Goal: Task Accomplishment & Management: Complete application form

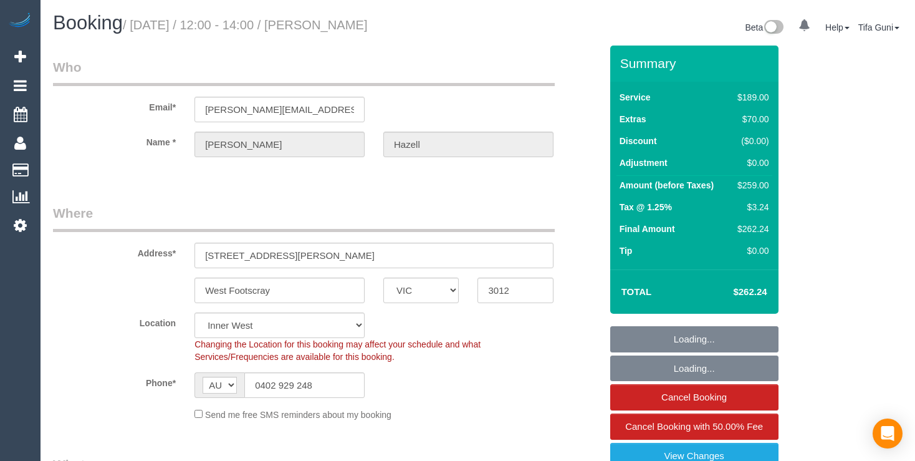
select select "VIC"
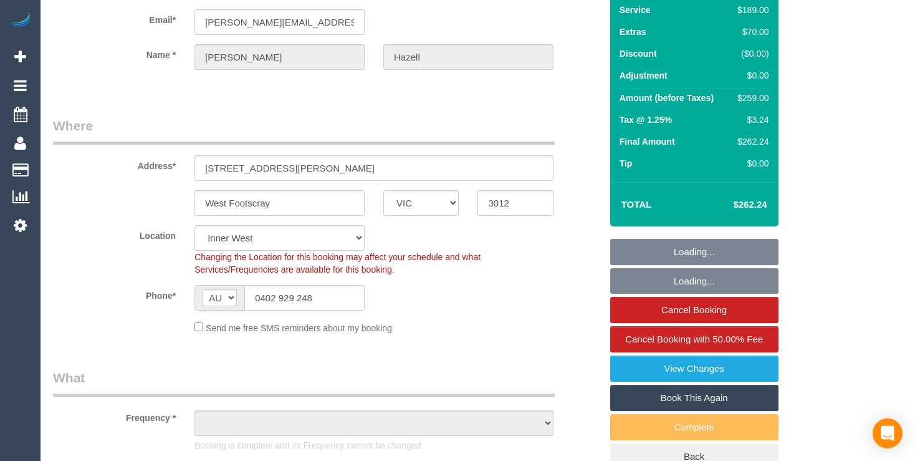
scroll to position [329, 0]
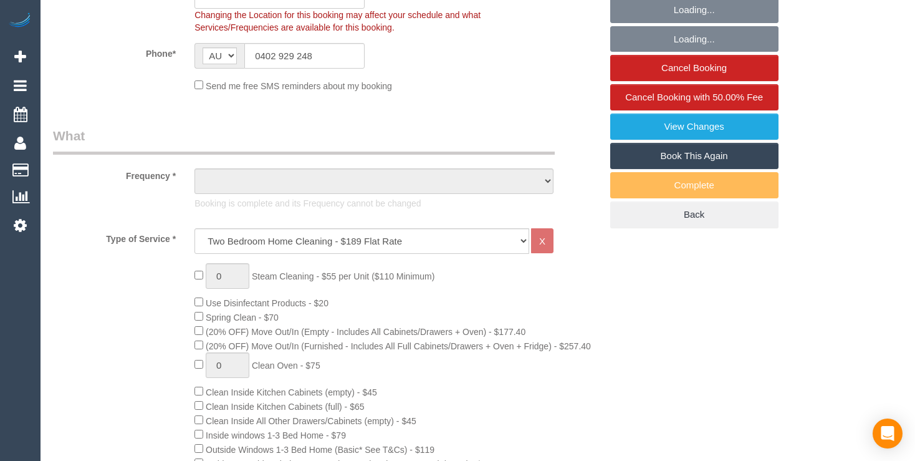
select select "string:stripe-pm_1SC9EQ2GScqysDRVbGU9n429"
select select "number:29"
select select "number:14"
select select "number:19"
select select "number:24"
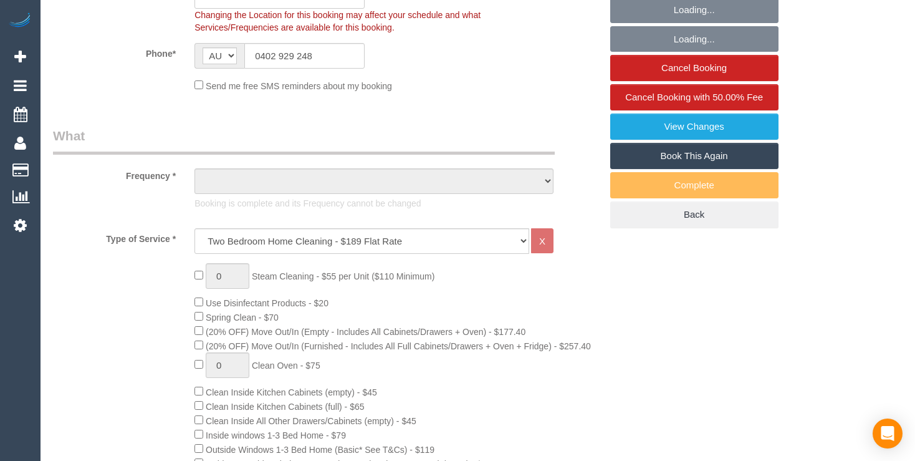
select select "number:26"
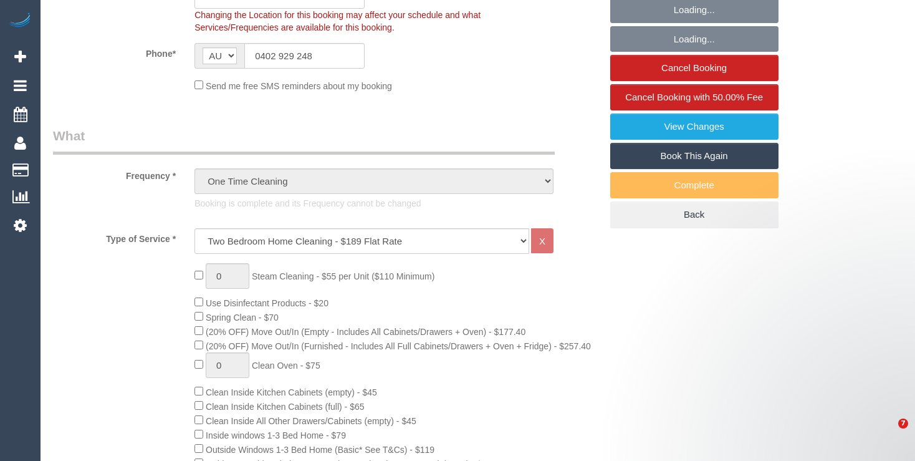
select select "object:1540"
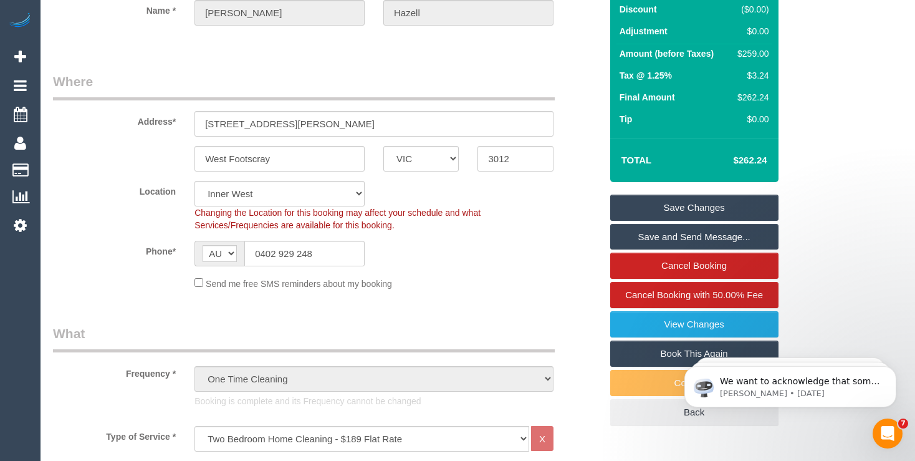
scroll to position [0, 0]
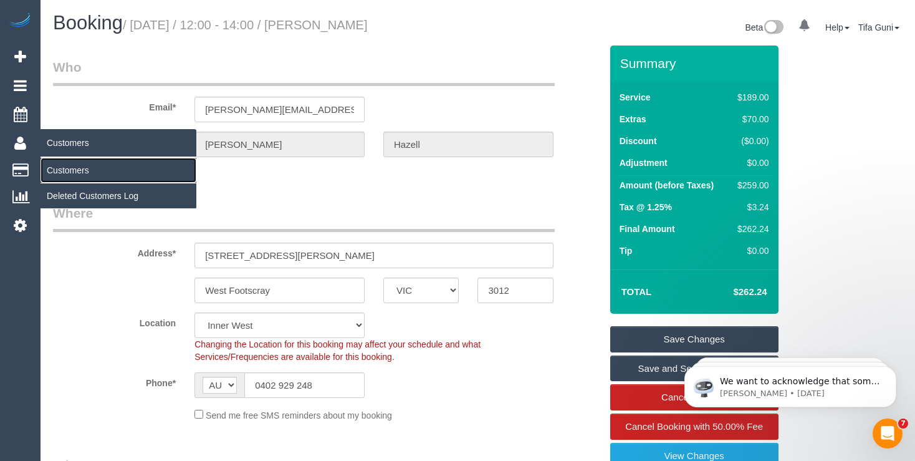
click at [66, 171] on link "Customers" at bounding box center [119, 170] width 156 height 25
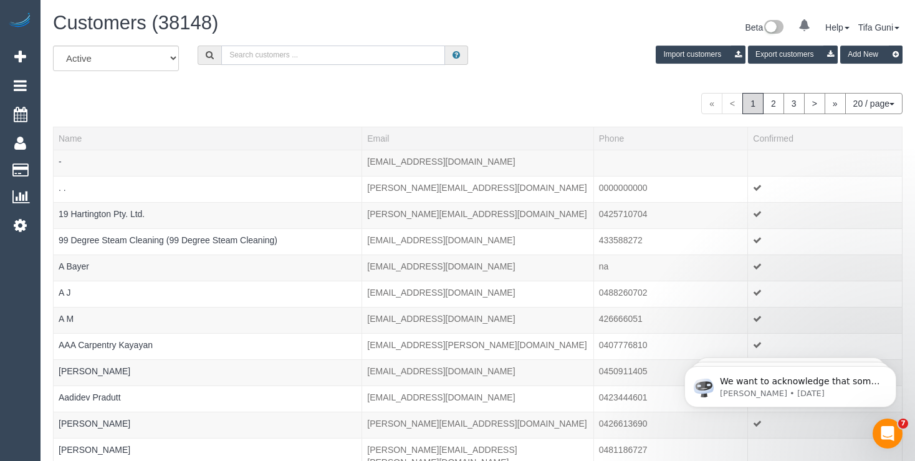
paste input "[PERSON_NAME]"
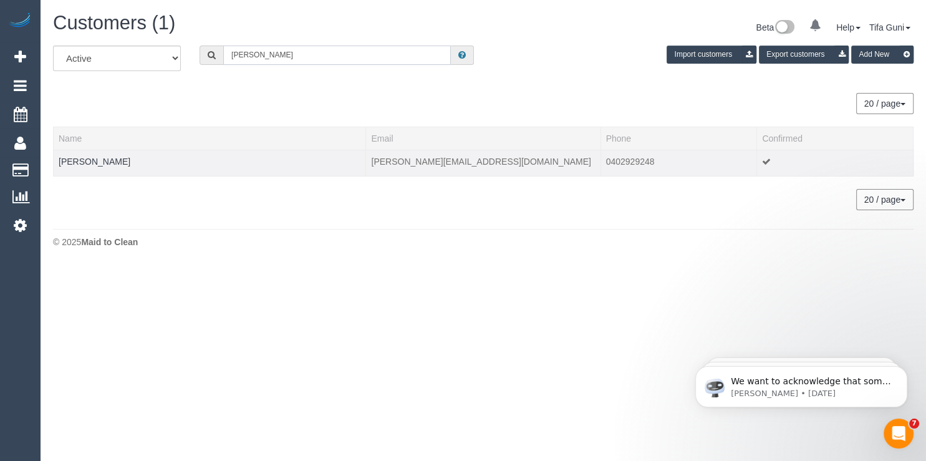
type input "[PERSON_NAME]"
click at [156, 163] on td "[PERSON_NAME]" at bounding box center [210, 163] width 312 height 26
click at [289, 171] on td "[PERSON_NAME]" at bounding box center [210, 163] width 312 height 26
click at [398, 163] on td "[PERSON_NAME][EMAIL_ADDRESS][DOMAIN_NAME]" at bounding box center [483, 163] width 234 height 26
click at [95, 166] on td "[PERSON_NAME]" at bounding box center [210, 163] width 312 height 26
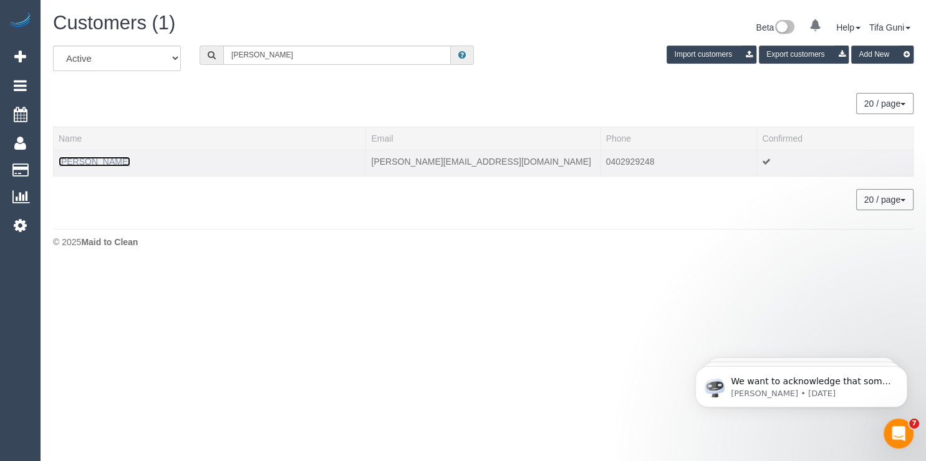
click at [93, 163] on link "[PERSON_NAME]" at bounding box center [95, 161] width 72 height 10
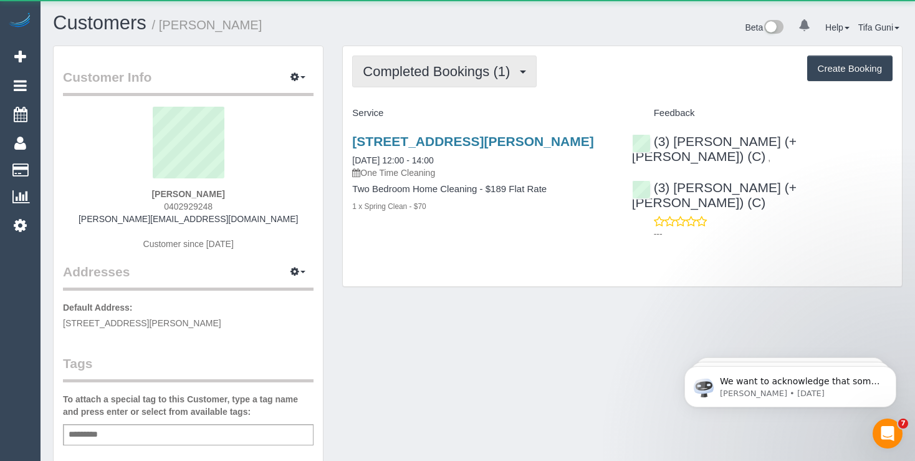
click at [421, 74] on span "Completed Bookings (1)" at bounding box center [439, 72] width 153 height 16
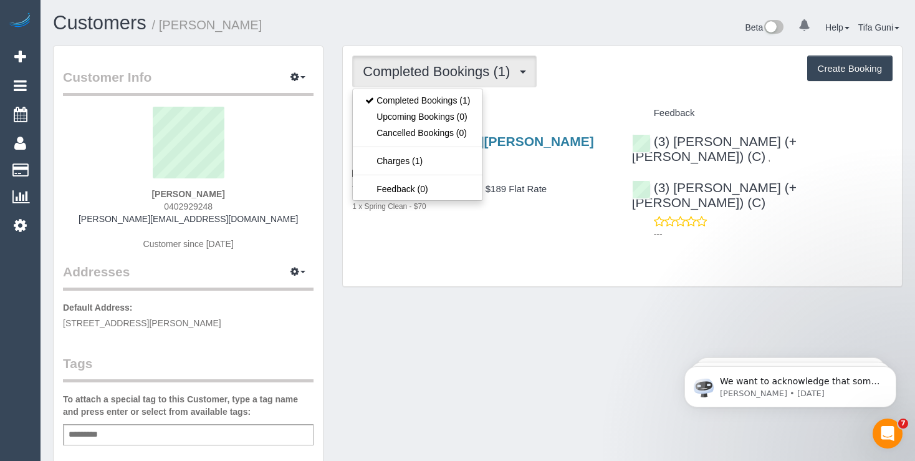
drag, startPoint x: 175, startPoint y: 202, endPoint x: 156, endPoint y: 205, distance: 18.3
click at [156, 205] on div "[PERSON_NAME] 0402929248 [PERSON_NAME][EMAIL_ADDRESS][DOMAIN_NAME] Customer sin…" at bounding box center [188, 185] width 251 height 156
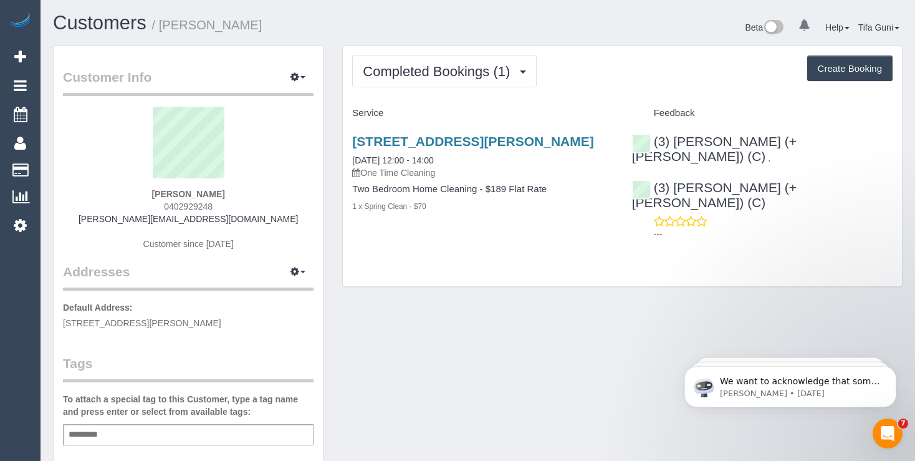
copy span "0402929248"
click at [846, 70] on button "Create Booking" at bounding box center [849, 68] width 85 height 26
select select "VIC"
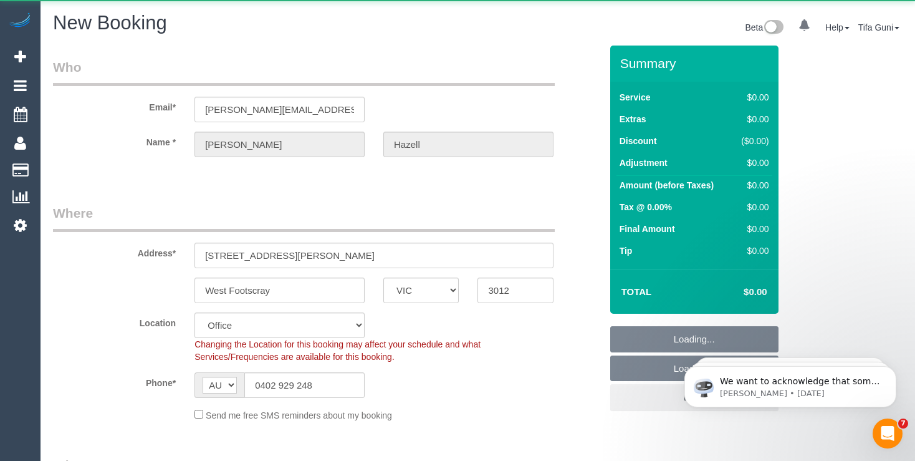
select select "object:3094"
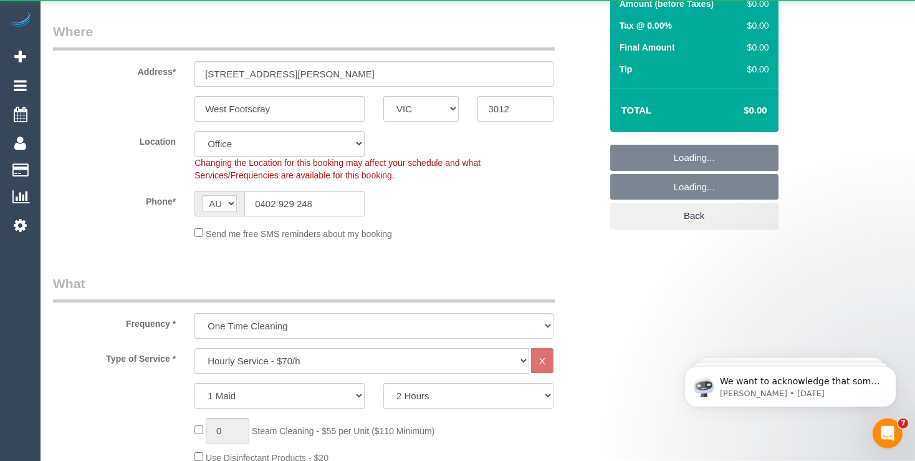
select select "string:stripe-pm_1SC9EQ2GScqysDRVbGU9n429"
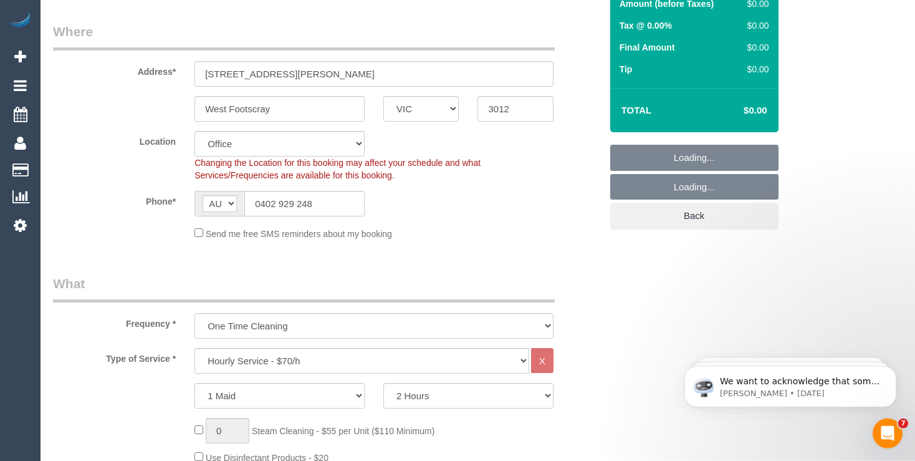
select select "object:4390"
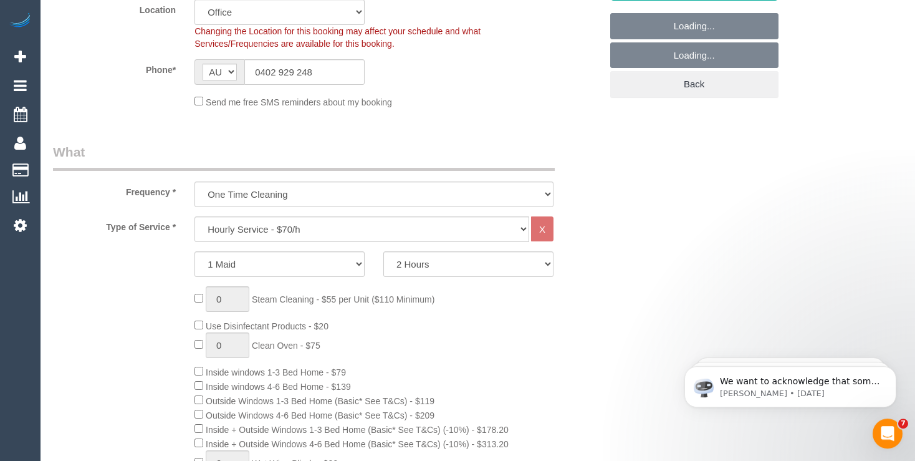
select select "59"
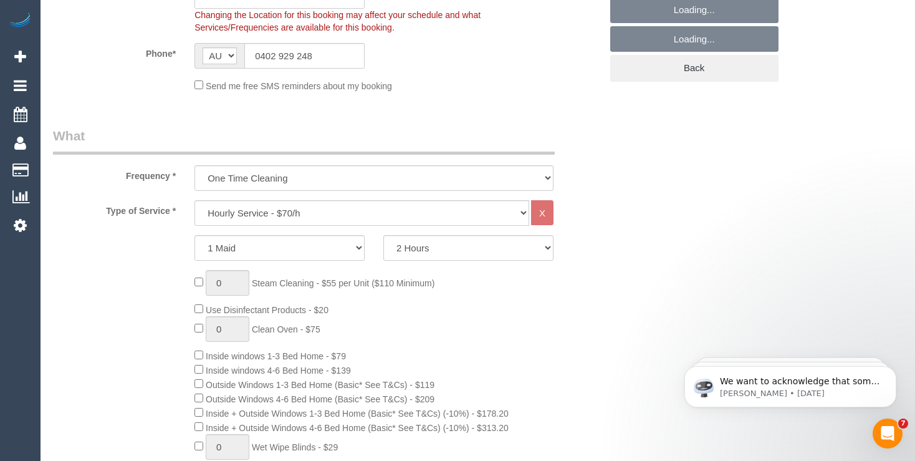
scroll to position [352, 0]
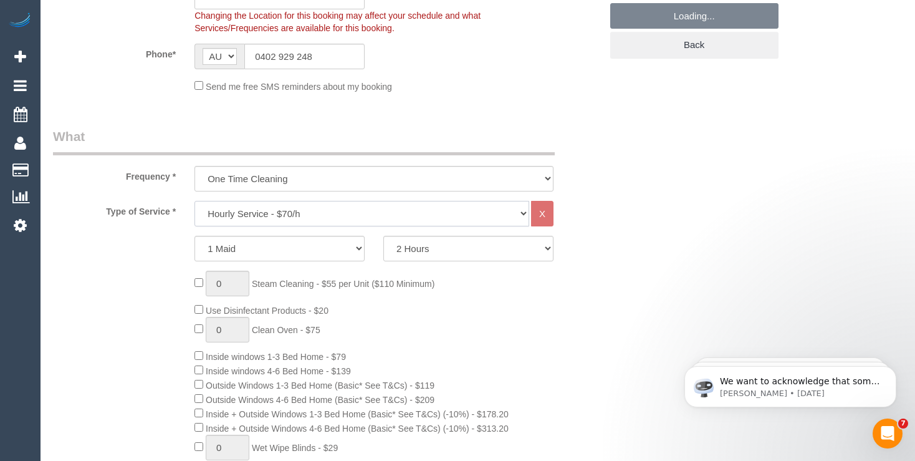
click at [194, 201] on select "Hourly Service - $70/h Hourly Service - $65/h Hourly Service - $60/h Hourly Ser…" at bounding box center [361, 214] width 335 height 26
click at [266, 175] on select "One Time Cleaning Weekly - 10% Off - 10.00% (0% for the First Booking) Fortnigh…" at bounding box center [373, 179] width 359 height 26
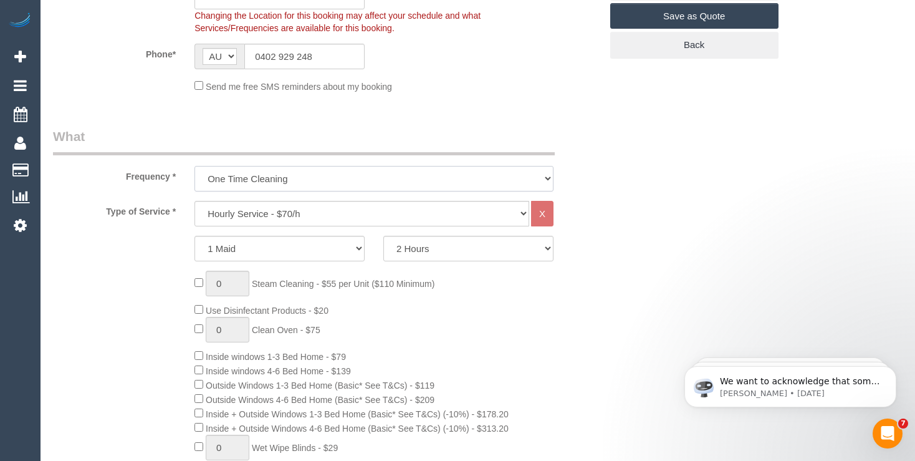
click at [194, 166] on select "One Time Cleaning Weekly - 10% Off - 10.00% (0% for the First Booking) Fortnigh…" at bounding box center [373, 179] width 359 height 26
select select "object:4401"
click option "Weekly - 10% Off - 10.00% (0% for the First Booking)" at bounding box center [0, 0] width 0 height 0
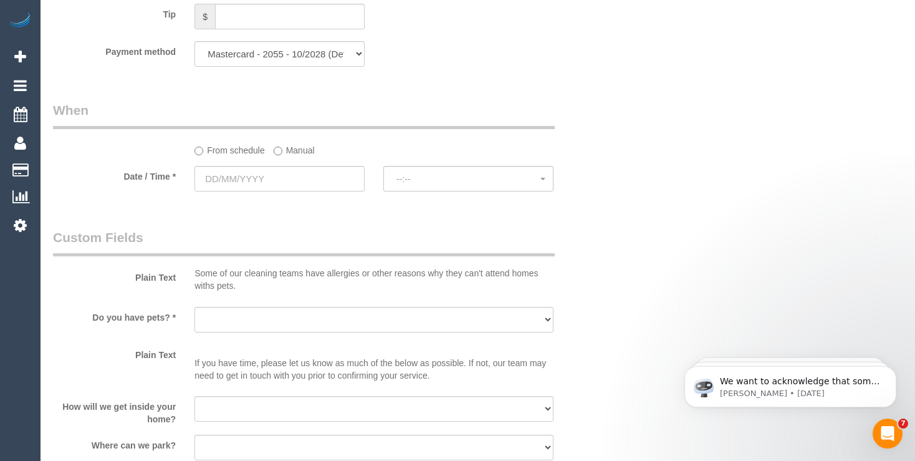
scroll to position [1382, 0]
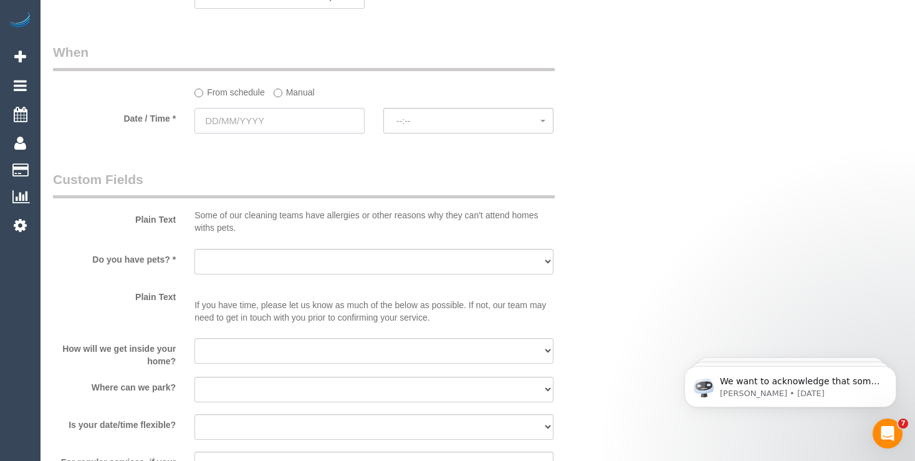
click at [249, 109] on input "text" at bounding box center [279, 121] width 170 height 26
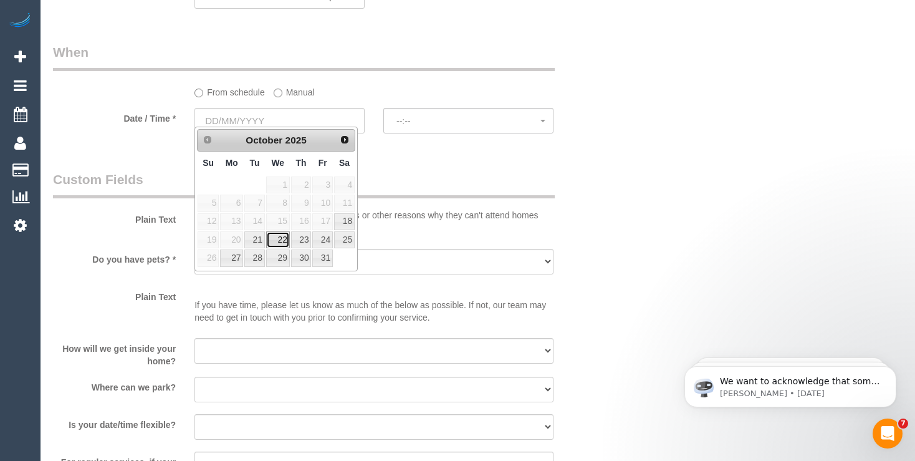
click at [280, 241] on link "22" at bounding box center [278, 239] width 24 height 17
type input "[DATE]"
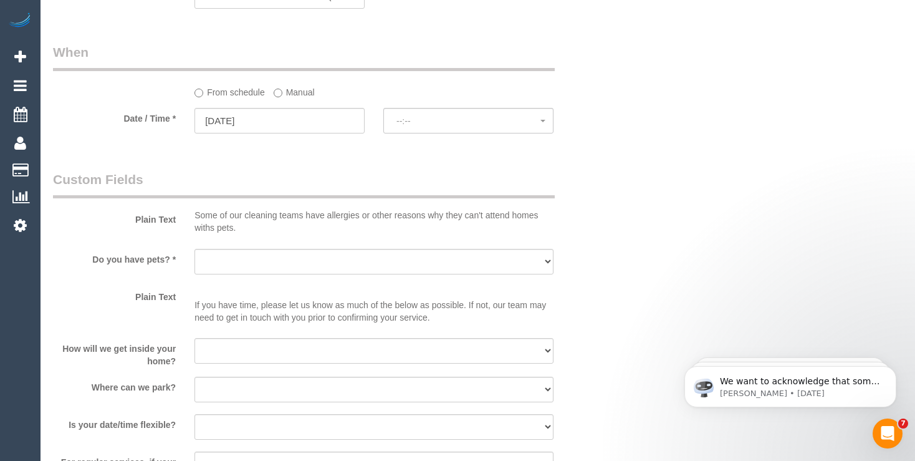
select select "spot6"
click at [434, 116] on span "07:00 - 08:00" at bounding box center [468, 121] width 144 height 10
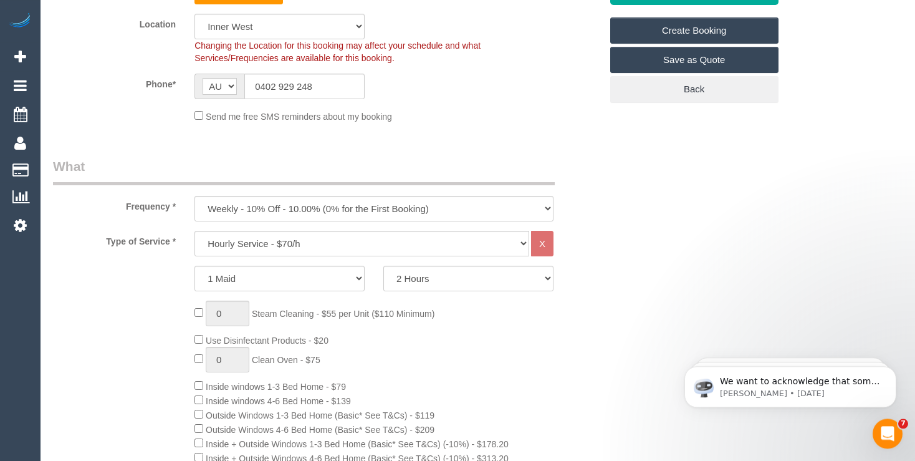
scroll to position [329, 0]
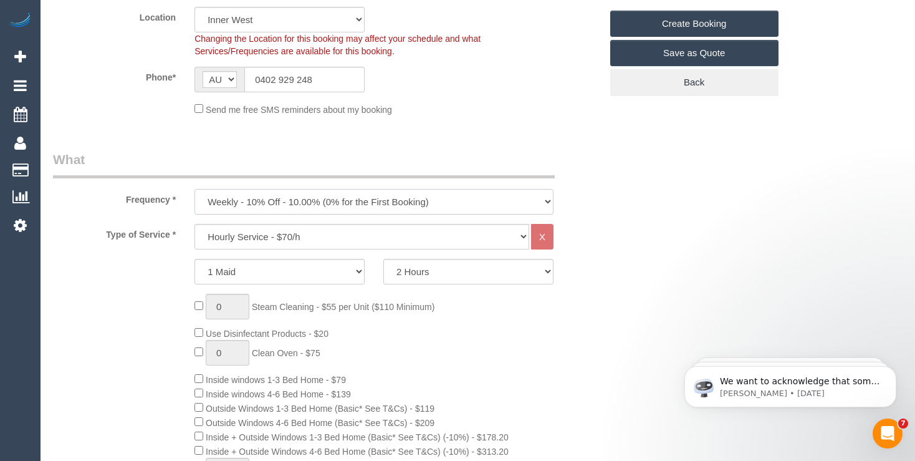
click at [194, 189] on select "One Time Cleaning Weekly - 10% Off - 10.00% (0% for the First Booking) Fortnigh…" at bounding box center [373, 202] width 359 height 26
click at [476, 121] on fieldset "Where Address* [STREET_ADDRESS][PERSON_NAME] [GEOGRAPHIC_DATA] ACT [GEOGRAPHIC_…" at bounding box center [327, 0] width 548 height 251
click at [194, 189] on select "One Time Cleaning Weekly - 10% Off - 10.00% (0% for the First Booking) Fortnigh…" at bounding box center [373, 202] width 359 height 26
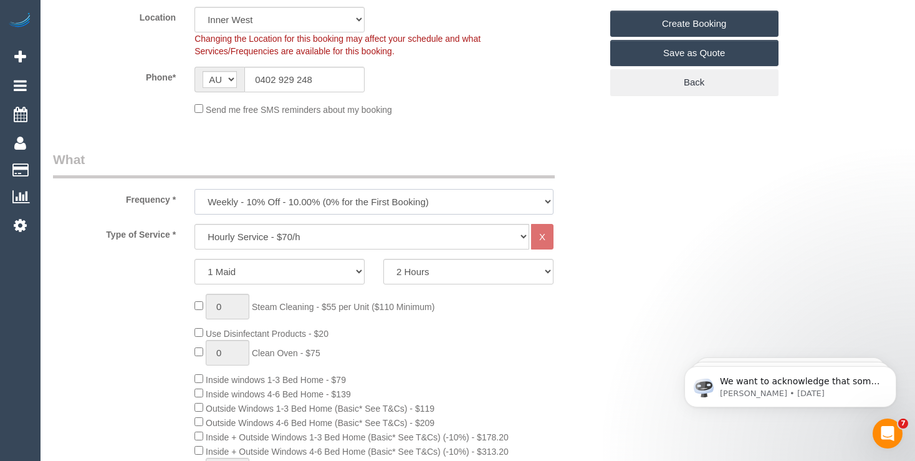
select select "object:4403"
click option "Three Weekly - 5% Off - 5.00% (0% for the First Booking)" at bounding box center [0, 0] width 0 height 0
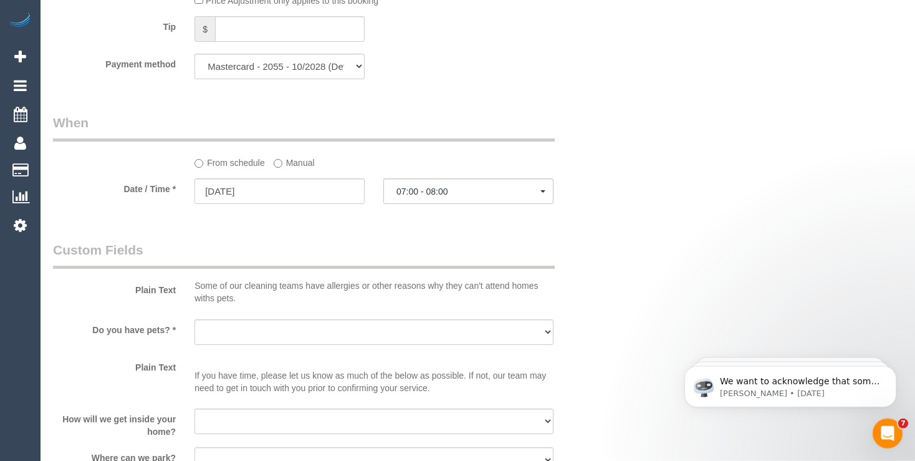
scroll to position [1316, 0]
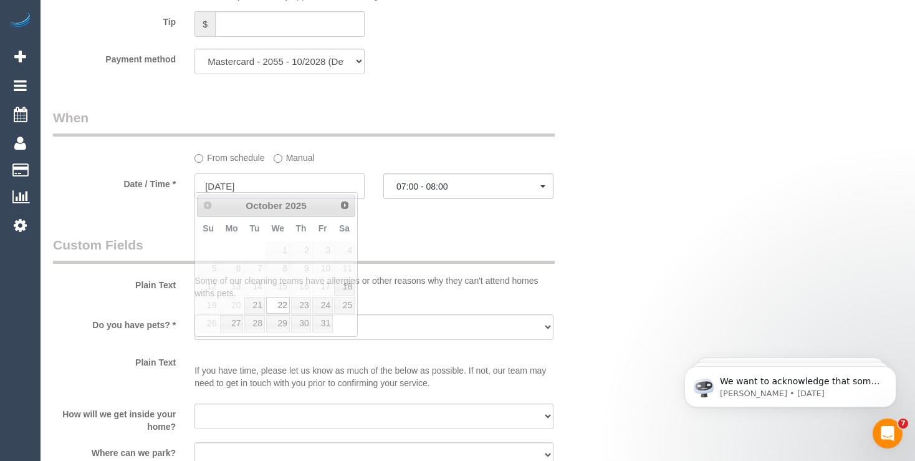
click at [277, 180] on input "[DATE]" at bounding box center [279, 186] width 170 height 26
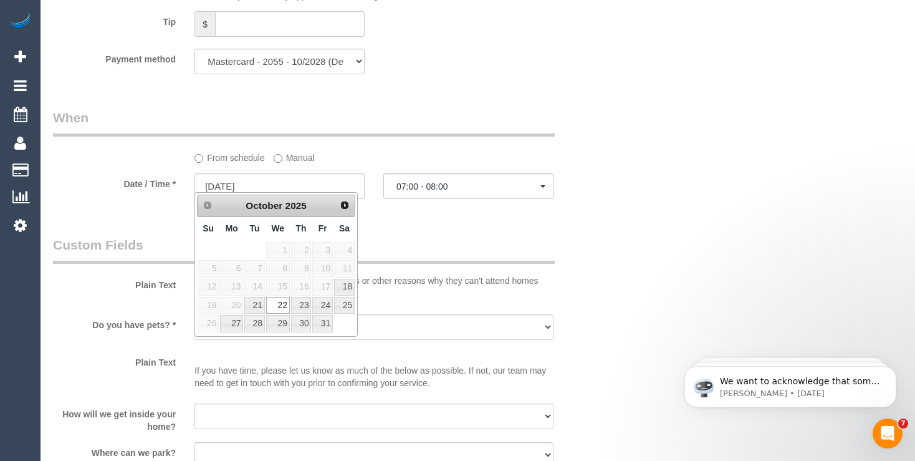
click at [483, 197] on fieldset "When From schedule Manual Date / Time * [DATE] 07:00 - 08:00 [DATE] 07:00 - 08:…" at bounding box center [327, 159] width 548 height 102
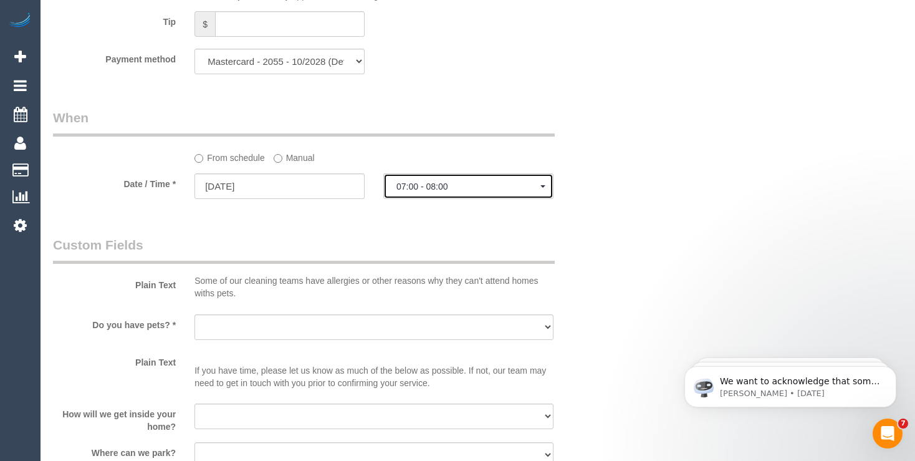
click at [452, 181] on span "07:00 - 08:00" at bounding box center [468, 186] width 144 height 10
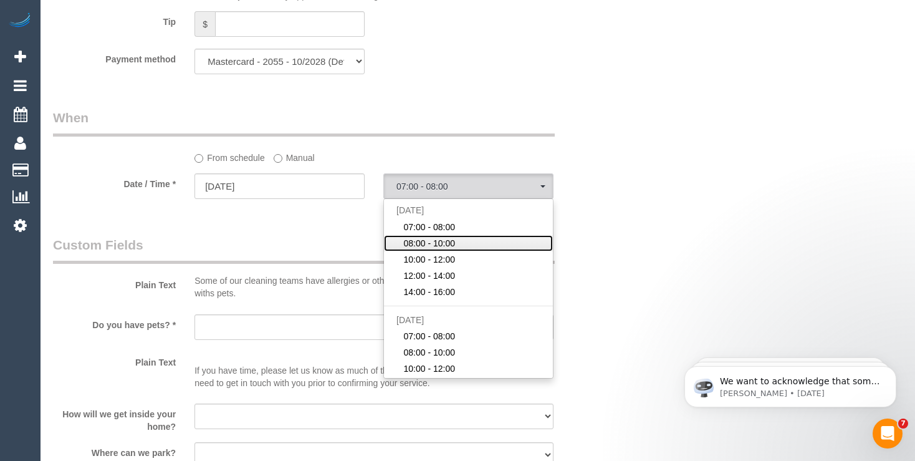
click at [423, 237] on span "08:00 - 10:00" at bounding box center [430, 243] width 52 height 12
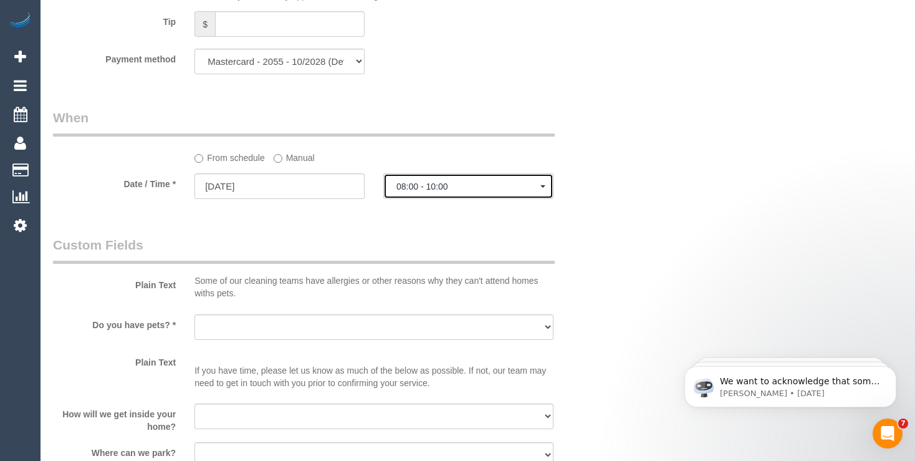
click at [419, 189] on button "08:00 - 10:00" at bounding box center [468, 186] width 170 height 26
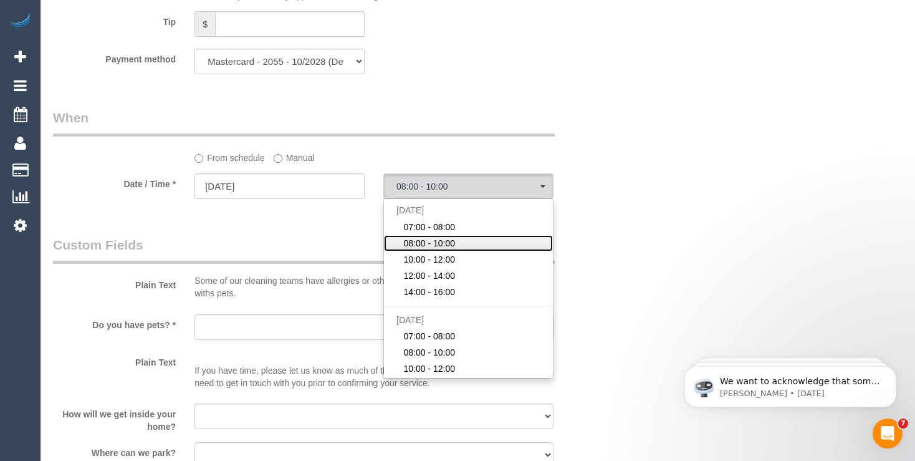
click at [424, 237] on span "08:00 - 10:00" at bounding box center [430, 243] width 52 height 12
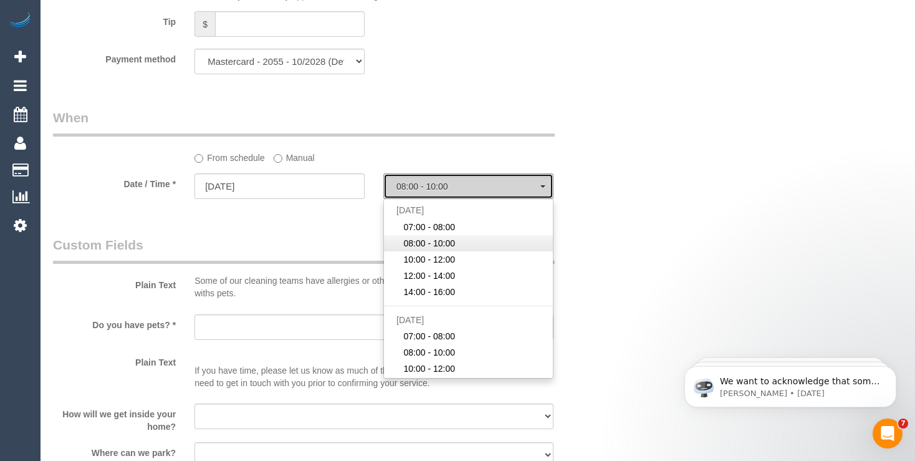
select select "spot7"
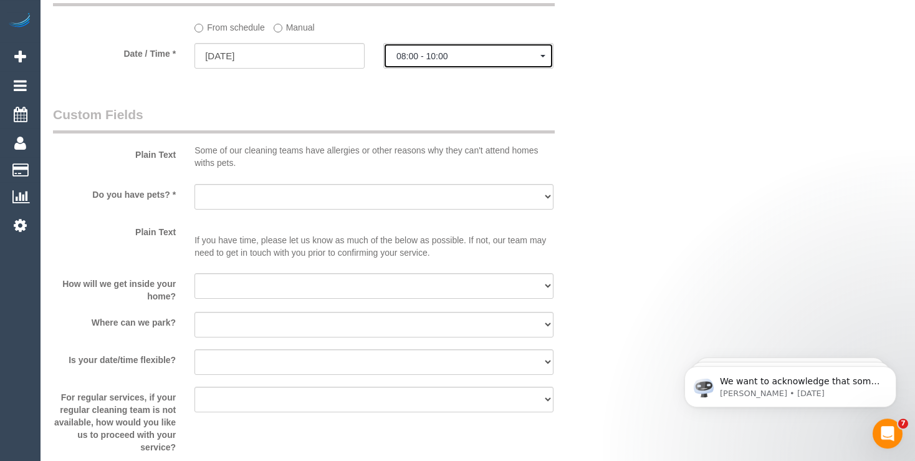
scroll to position [1448, 0]
click at [194, 183] on select "Yes - Cats Yes - Dogs No pets Yes - Dogs and Cats Yes - Other" at bounding box center [373, 196] width 359 height 26
select select "number:29"
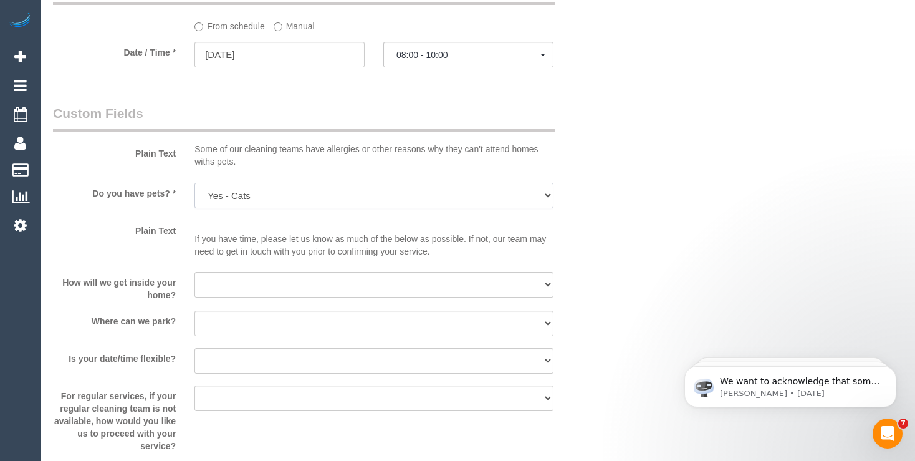
click option "Yes - Cats" at bounding box center [0, 0] width 0 height 0
click at [194, 272] on select "I will be home Key will be left (please provide details below) Lock box/Access …" at bounding box center [373, 285] width 359 height 26
select select "number:14"
click option "I will be home" at bounding box center [0, 0] width 0 height 0
click at [194, 310] on select "I will provide parking on-site Free street parking Paid street parking (cost wi…" at bounding box center [373, 323] width 359 height 26
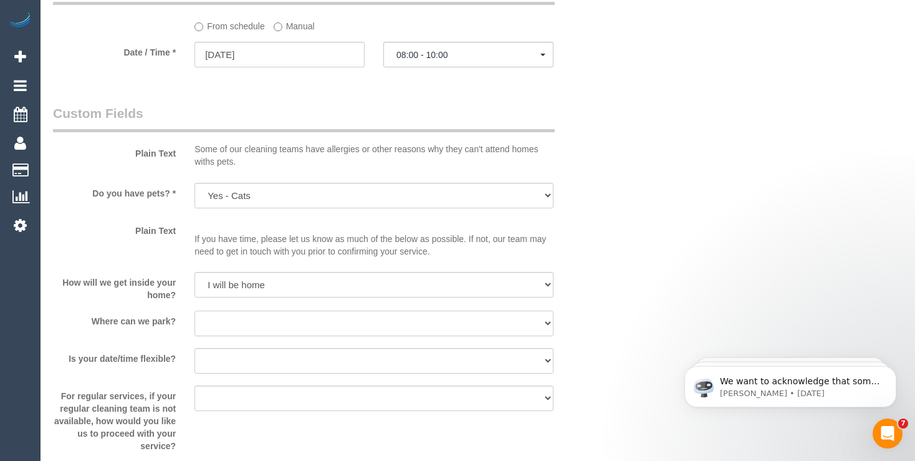
select select "number:19"
click option "Free street parking" at bounding box center [0, 0] width 0 height 0
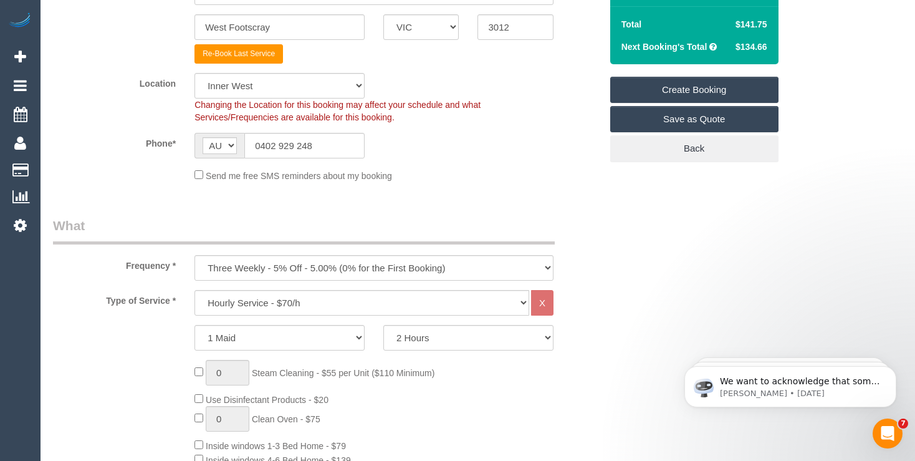
scroll to position [65, 0]
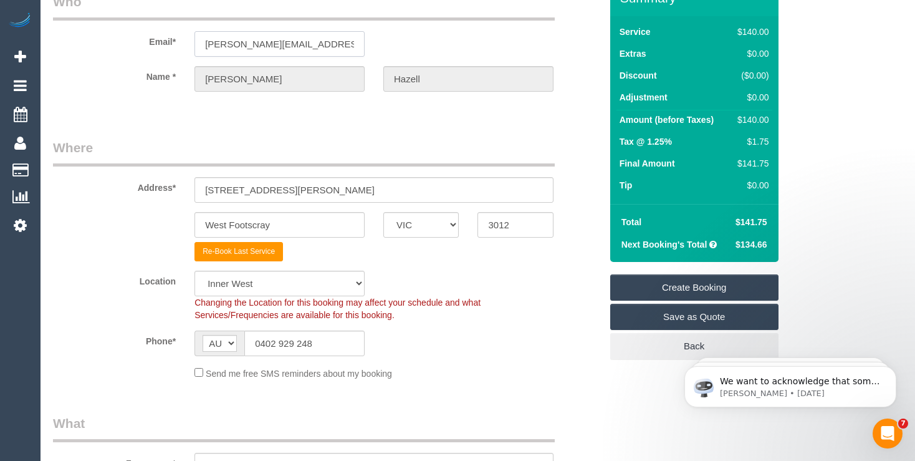
drag, startPoint x: 290, startPoint y: 39, endPoint x: 128, endPoint y: 47, distance: 161.6
click at [194, 47] on input "[PERSON_NAME][EMAIL_ADDRESS][DOMAIN_NAME]" at bounding box center [279, 44] width 170 height 26
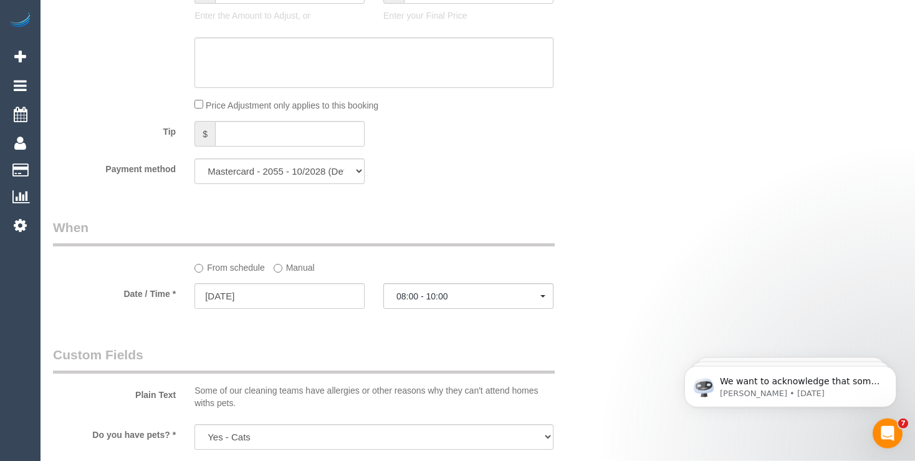
scroll to position [1316, 0]
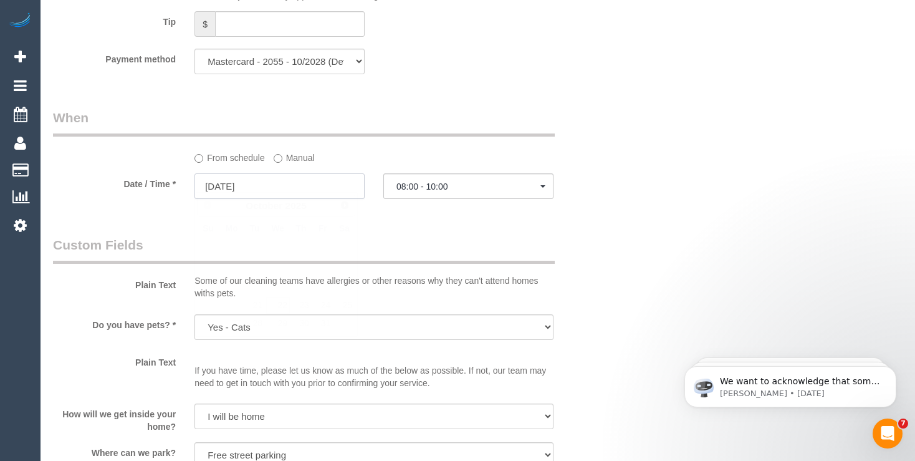
click at [254, 176] on input "[DATE]" at bounding box center [279, 186] width 170 height 26
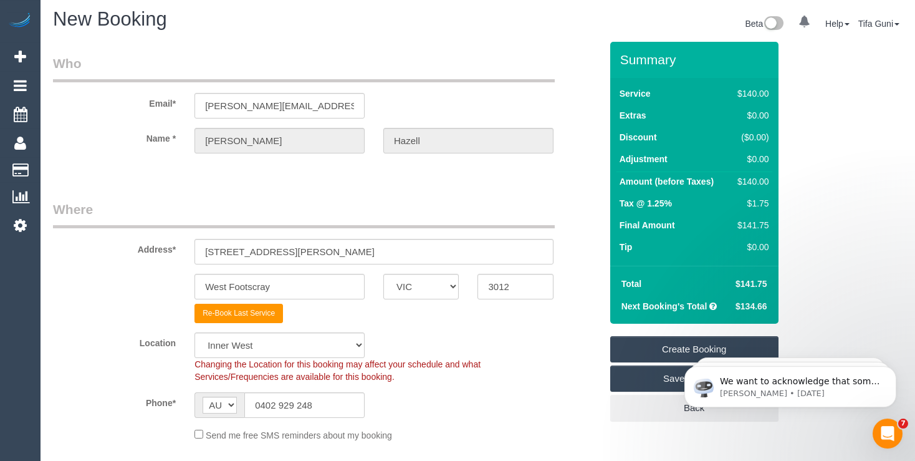
scroll to position [0, 0]
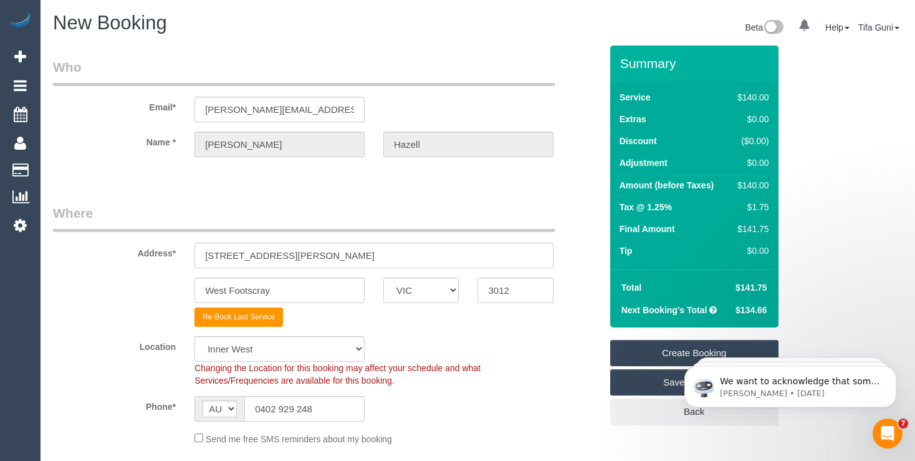
click at [666, 352] on link "Create Booking" at bounding box center [694, 353] width 168 height 26
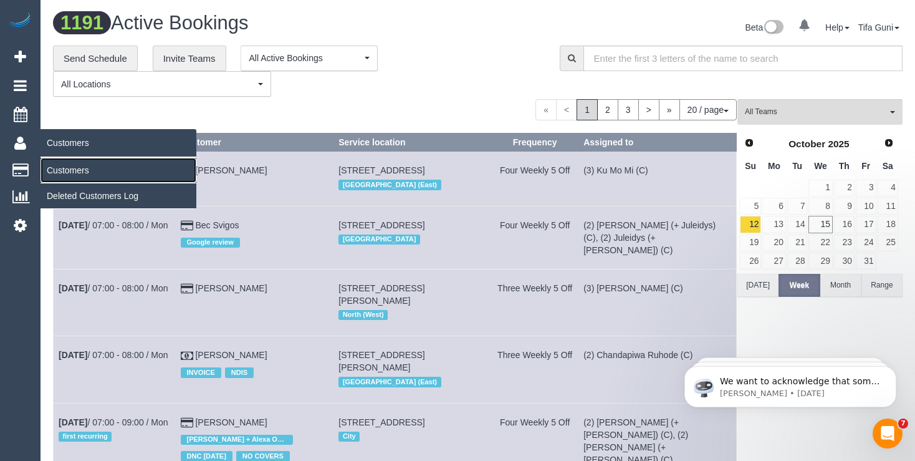
click at [81, 175] on link "Customers" at bounding box center [119, 170] width 156 height 25
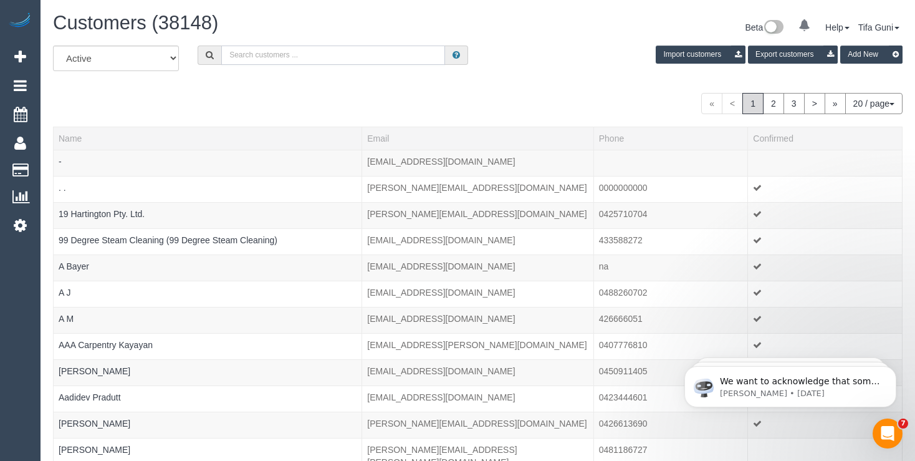
paste input "[PERSON_NAME][EMAIL_ADDRESS][DOMAIN_NAME]"
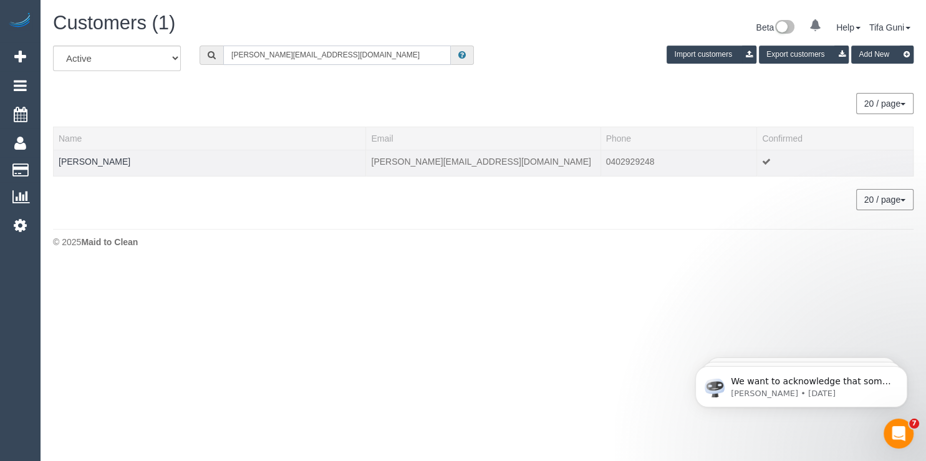
type input "[PERSON_NAME][EMAIL_ADDRESS][DOMAIN_NAME]"
click at [86, 166] on td "[PERSON_NAME]" at bounding box center [210, 163] width 312 height 26
click at [87, 162] on link "[PERSON_NAME]" at bounding box center [95, 161] width 72 height 10
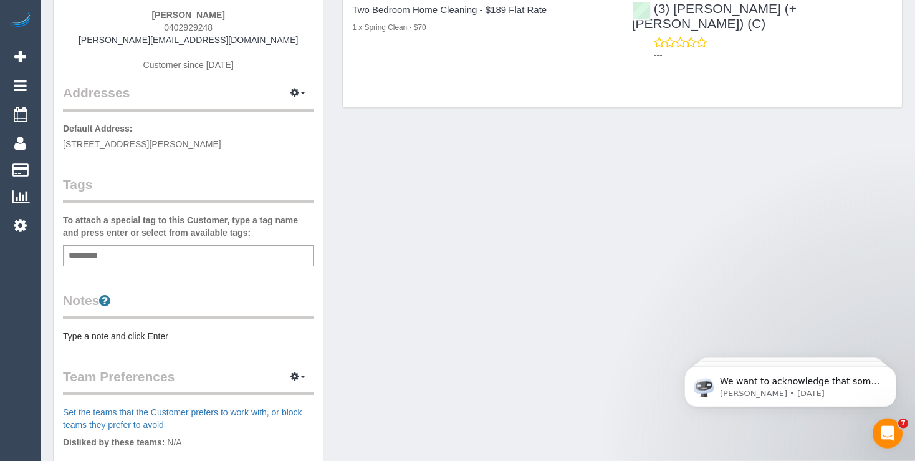
scroll to position [197, 0]
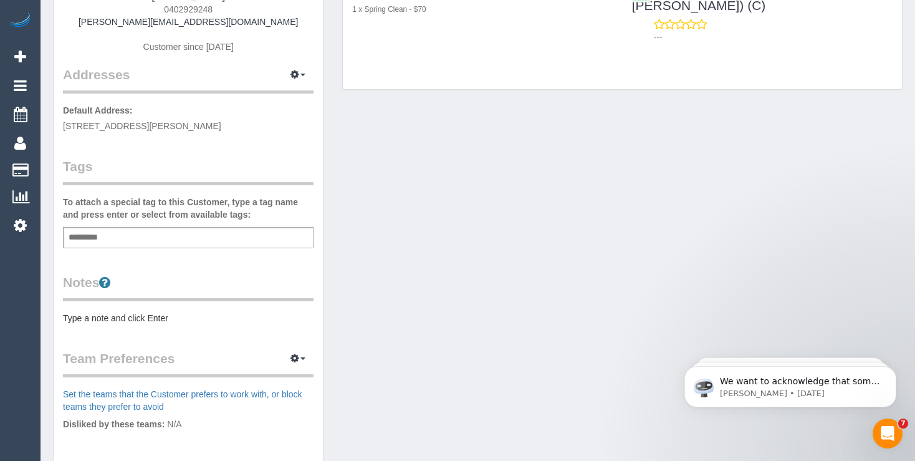
click at [102, 315] on pre "Type a note and click Enter" at bounding box center [188, 318] width 251 height 12
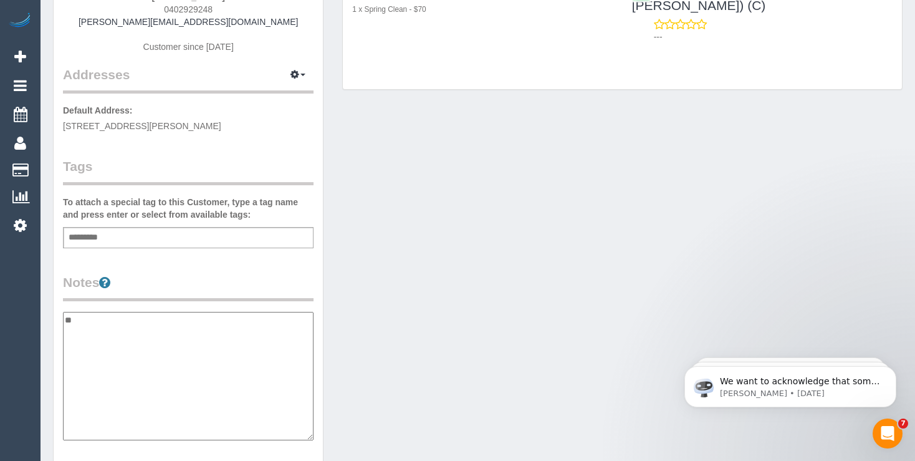
type textarea "*"
click at [156, 338] on textarea "**********" at bounding box center [188, 376] width 251 height 129
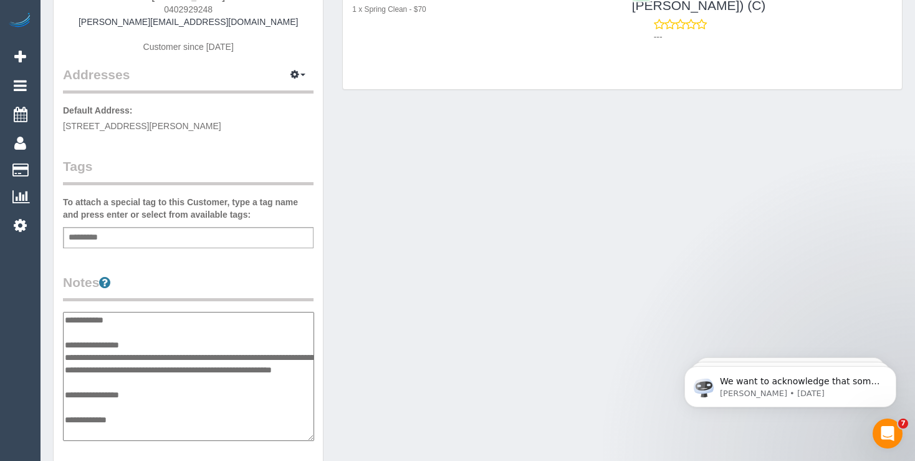
type textarea "**********"
click at [192, 266] on div "Customer Info Edit Contact Info Send Message Email Preferences Special Sales Ta…" at bounding box center [188, 313] width 269 height 929
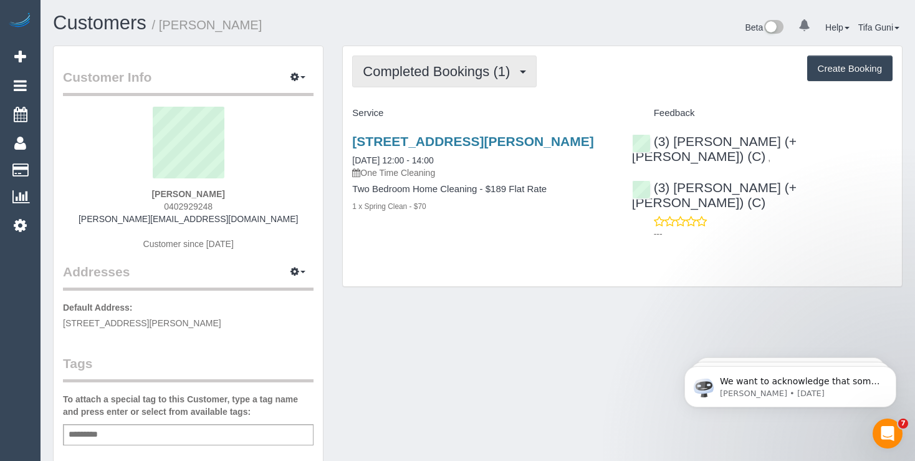
click at [455, 71] on span "Completed Bookings (1)" at bounding box center [439, 72] width 153 height 16
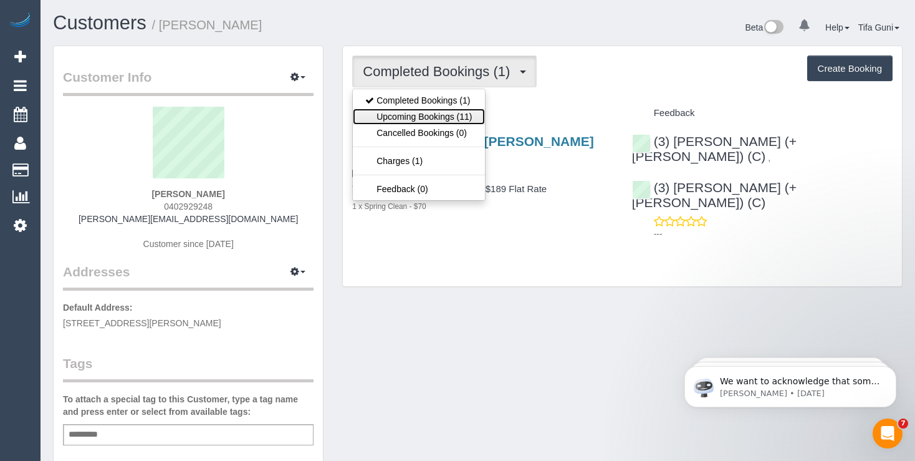
click at [419, 115] on link "Upcoming Bookings (11)" at bounding box center [419, 116] width 132 height 16
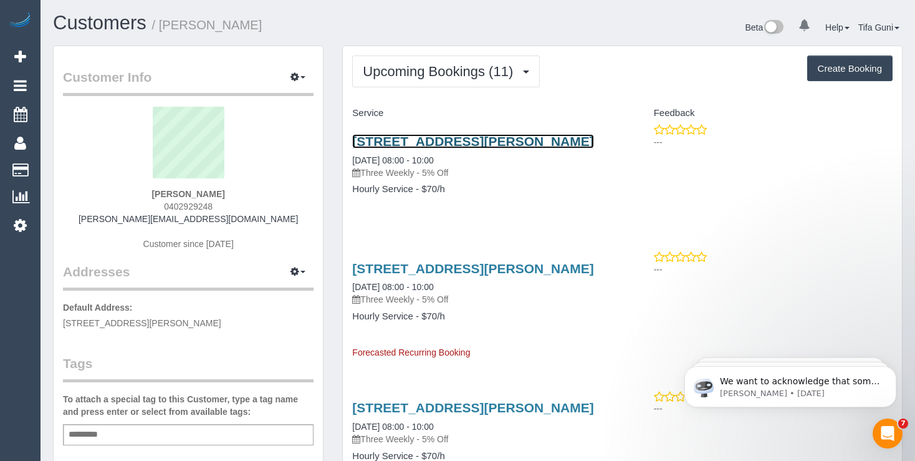
click at [503, 143] on link "[STREET_ADDRESS][PERSON_NAME]" at bounding box center [472, 141] width 241 height 14
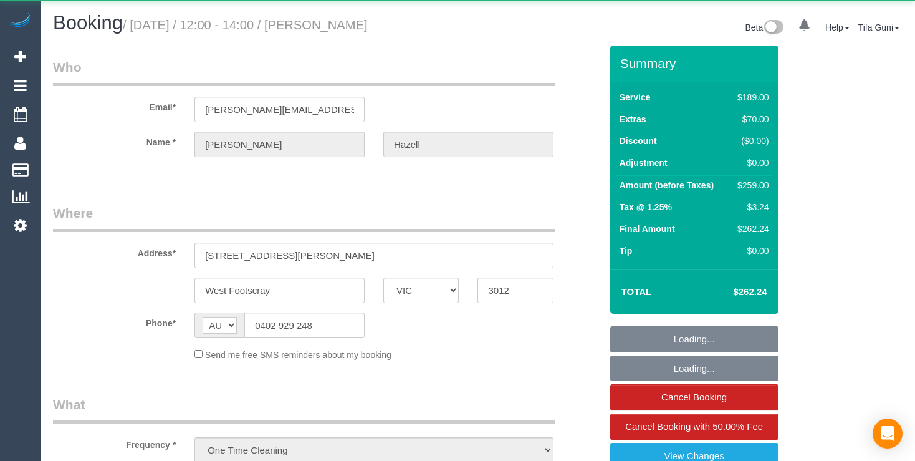
select select "VIC"
select select "string:stripe-pm_1SC9EQ2GScqysDRVbGU9n429"
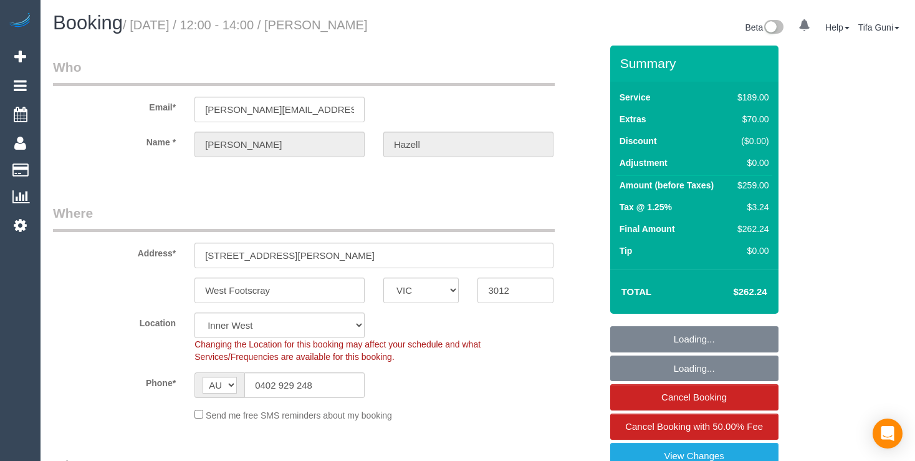
select select "object:890"
select select "number:29"
select select "number:14"
select select "number:19"
select select "number:24"
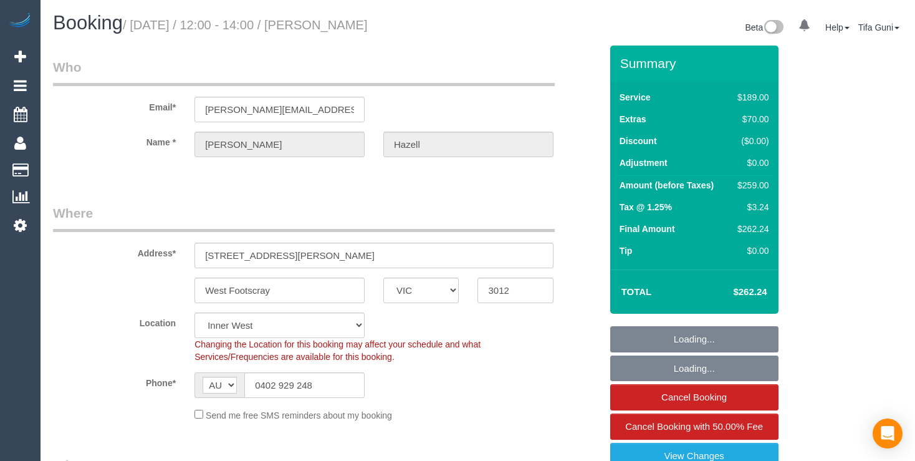
select select "number:26"
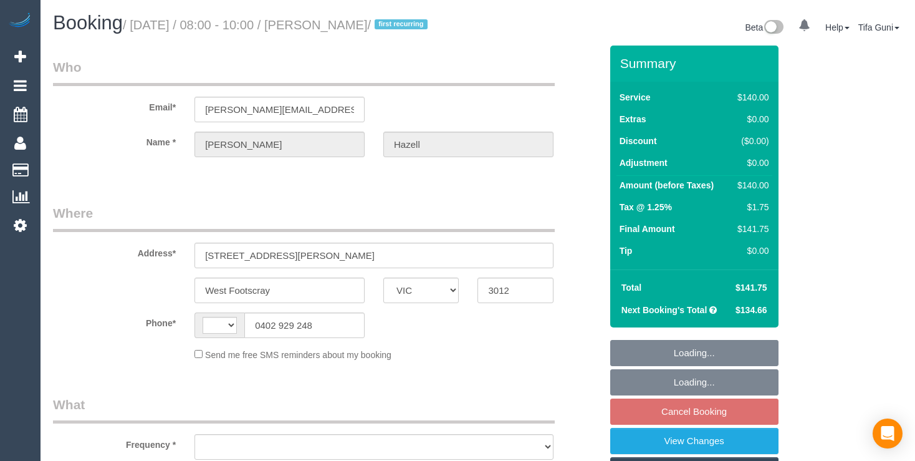
select select "VIC"
select select "object:282"
select select "string:stripe-pm_1SC9EQ2GScqysDRVbGU9n429"
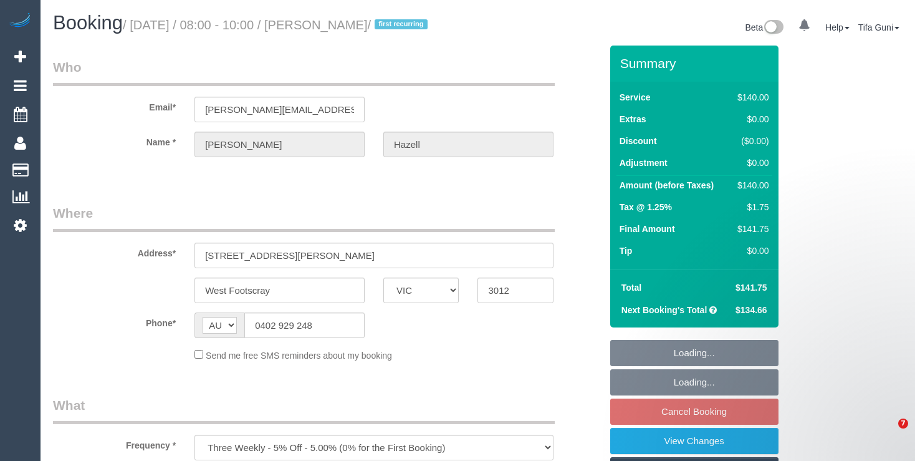
select select "string:AU"
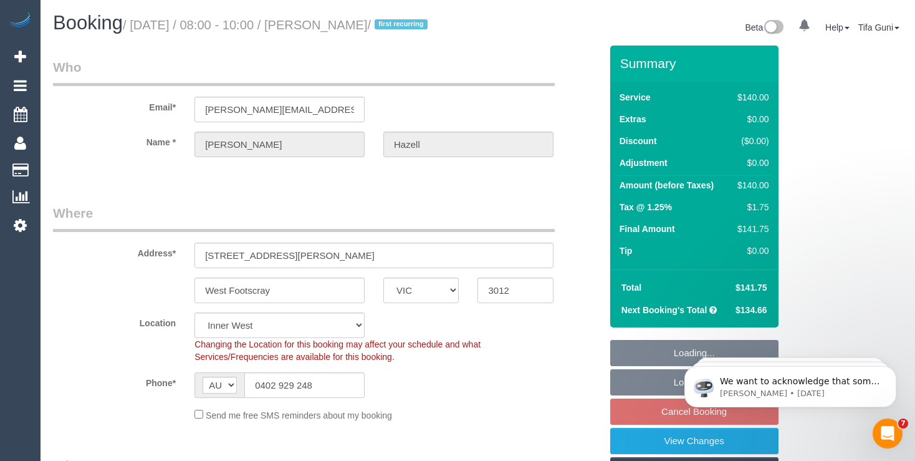
select select "number:29"
select select "number:14"
select select "number:19"
select select "spot2"
select select "object:1509"
